Goal: Task Accomplishment & Management: Complete application form

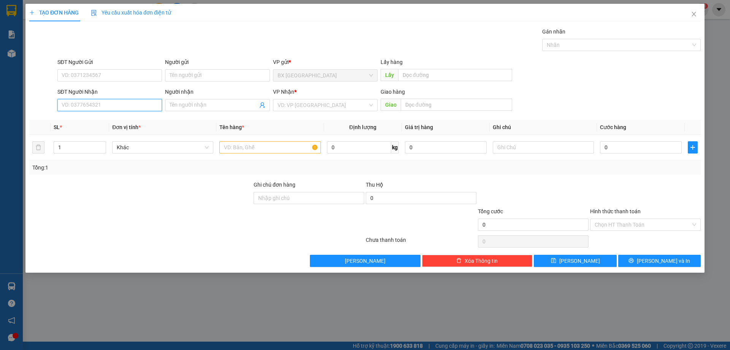
click at [115, 106] on input "SĐT Người Nhận" at bounding box center [109, 105] width 105 height 12
type input "0908157675"
click at [121, 120] on div "0908157675 - chién" at bounding box center [109, 120] width 95 height 8
type input "chién"
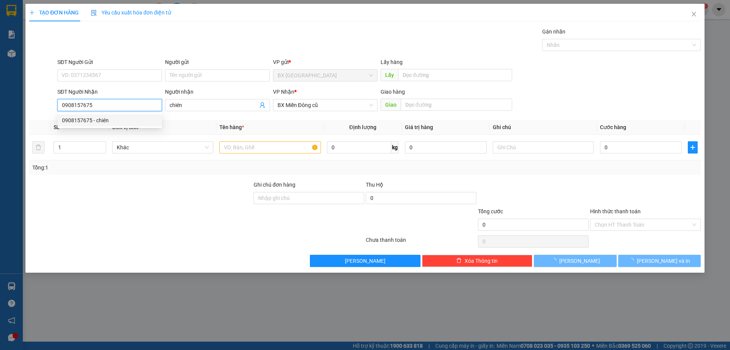
type input "80.000"
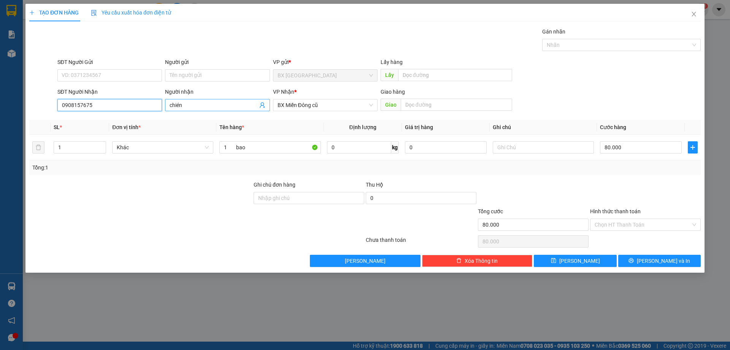
type input "0908157675"
drag, startPoint x: 189, startPoint y: 107, endPoint x: 131, endPoint y: 106, distance: 58.2
click at [131, 106] on div "SĐT Người Nhận 0908157675 Người nhận chién chién VP Nhận * BX Miền Đông cũ Giao…" at bounding box center [379, 100] width 647 height 27
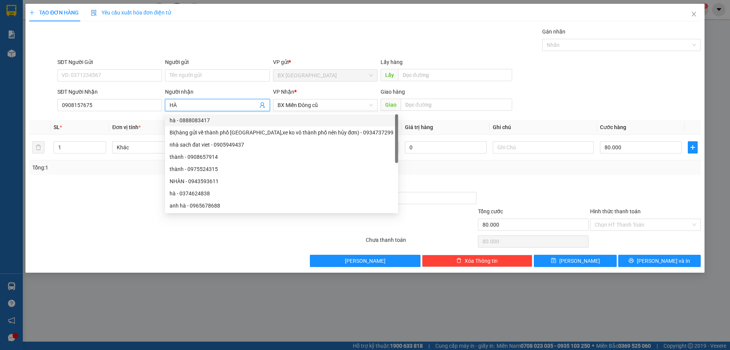
type input "HÀ"
click at [136, 185] on div at bounding box center [141, 193] width 224 height 27
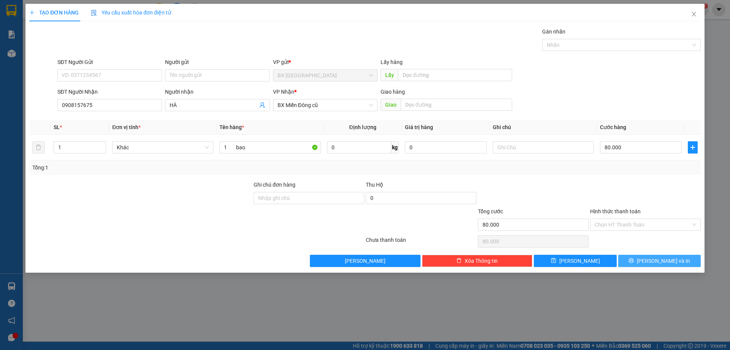
click at [652, 260] on button "[PERSON_NAME] và In" at bounding box center [660, 260] width 83 height 12
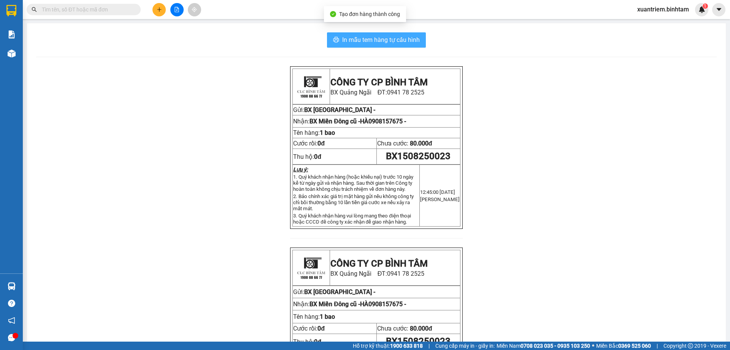
click at [384, 41] on span "In mẫu tem hàng tự cấu hình" at bounding box center [381, 40] width 78 height 10
